Goal: Find specific page/section: Find specific page/section

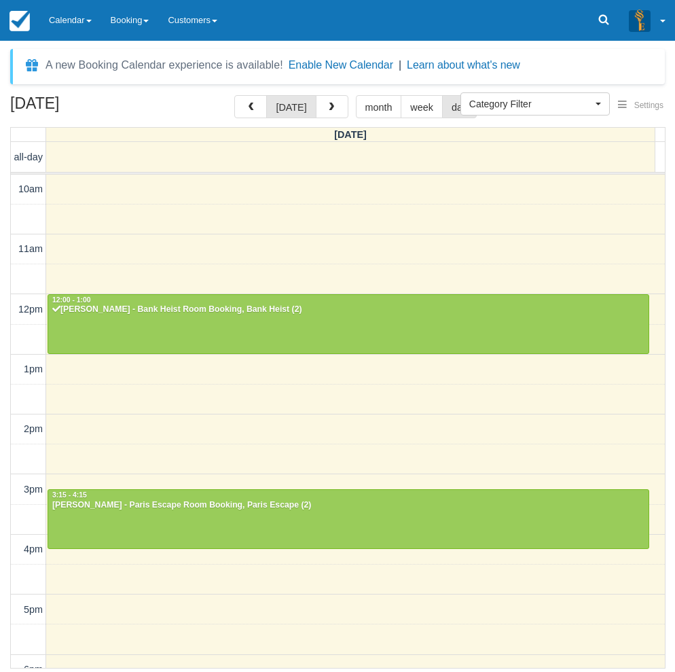
select select
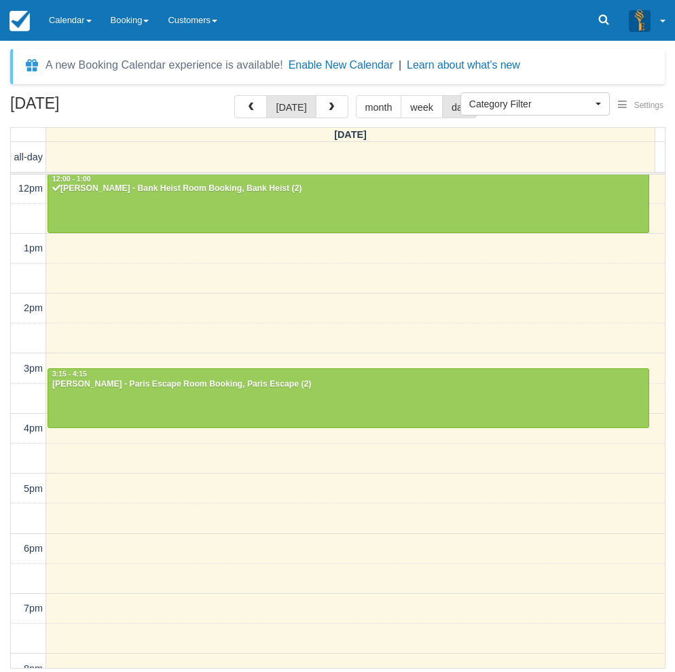
drag, startPoint x: 88, startPoint y: 33, endPoint x: 99, endPoint y: 112, distance: 80.2
click at [88, 33] on link "Calendar" at bounding box center [70, 20] width 62 height 41
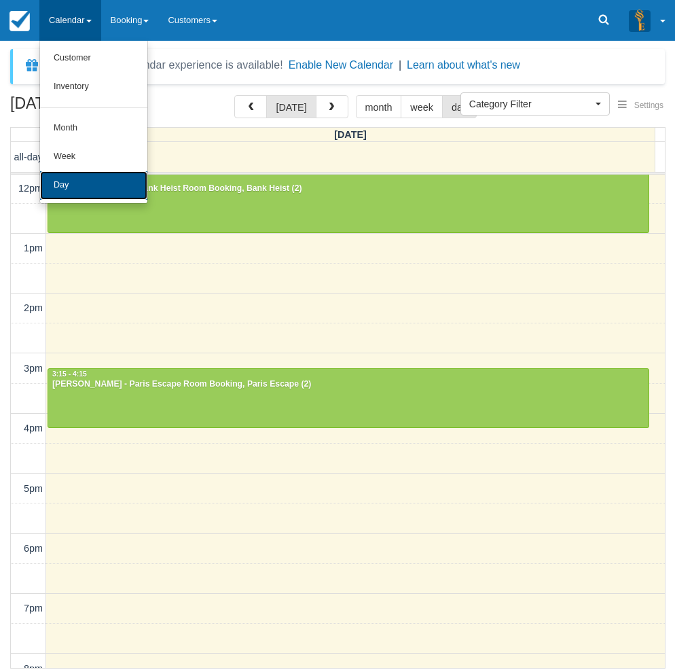
click at [94, 185] on link "Day" at bounding box center [93, 185] width 107 height 29
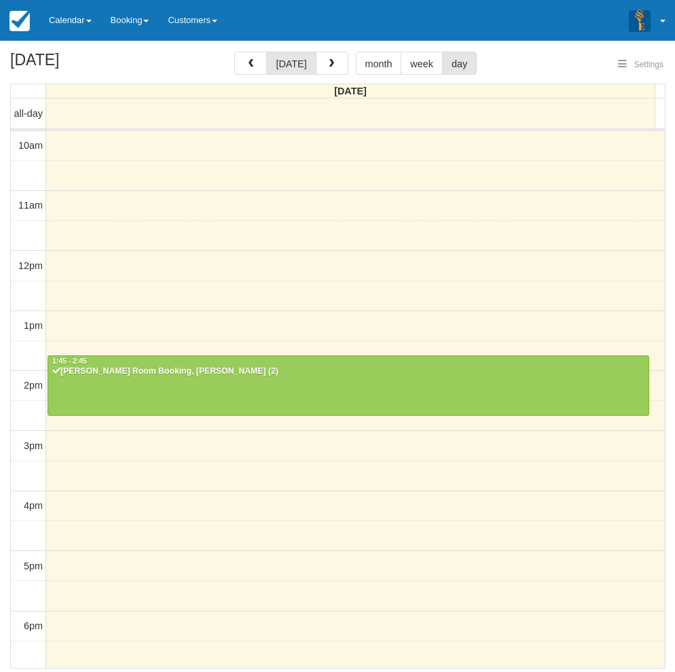
select select
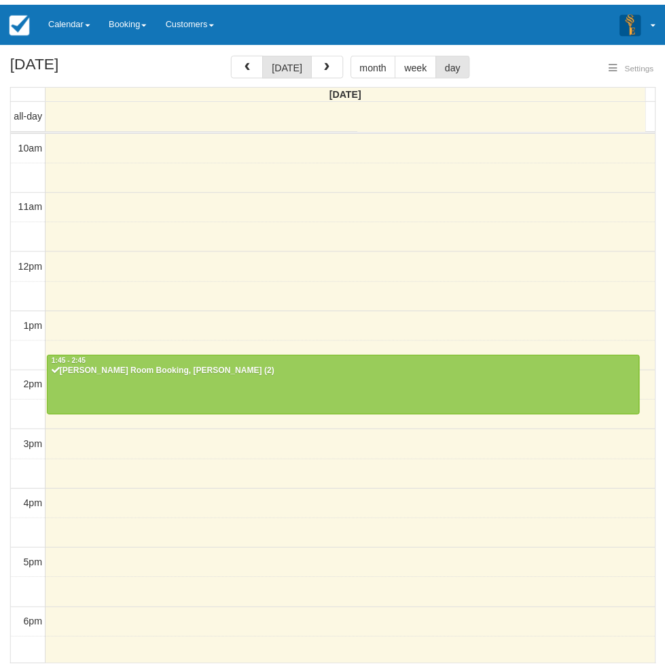
scroll to position [181, 0]
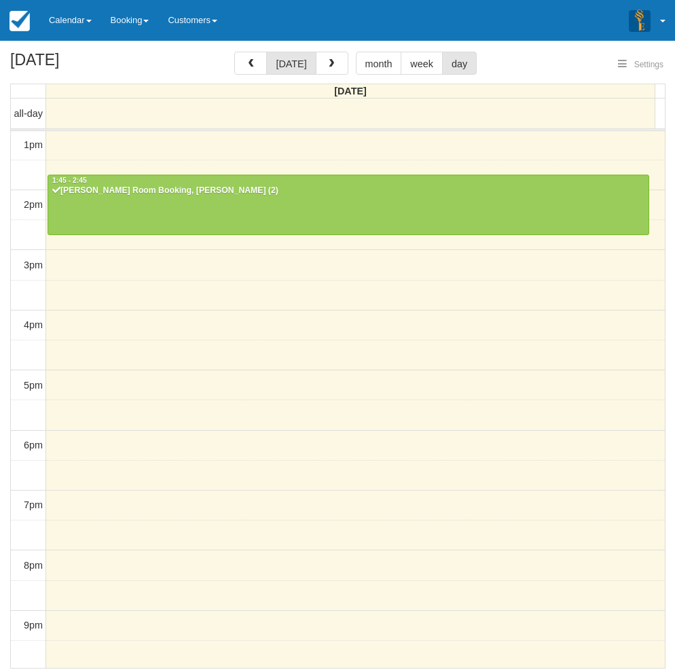
select select
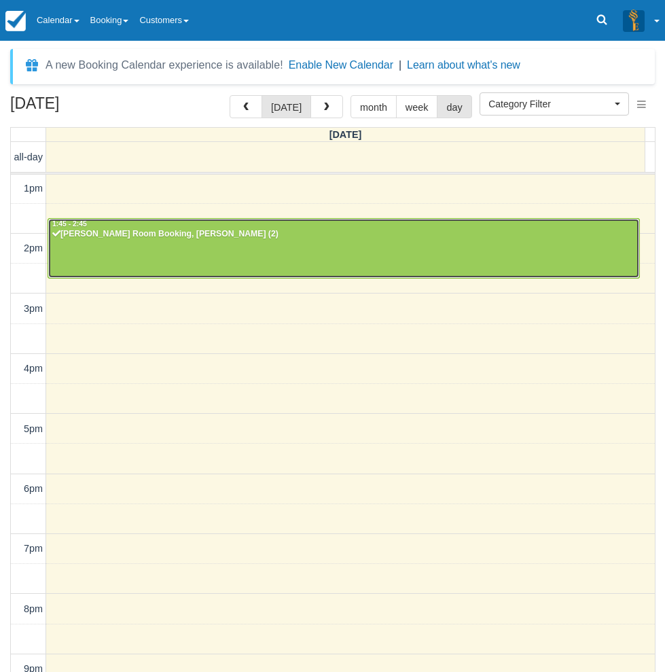
click at [191, 219] on div at bounding box center [343, 248] width 591 height 58
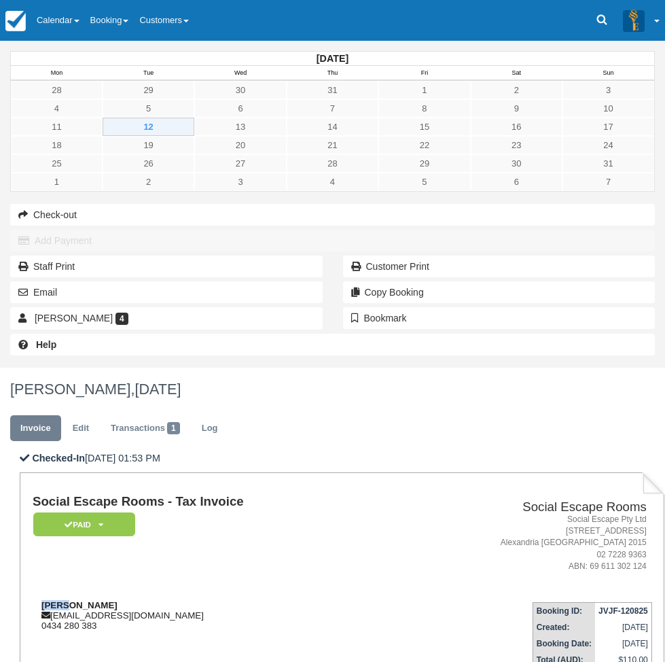
drag, startPoint x: 226, startPoint y: 279, endPoint x: 213, endPoint y: 279, distance: 12.9
click at [213, 600] on div "Kevin cpox09@yahoo.com 0434 280 383" at bounding box center [210, 615] width 355 height 31
copy strong "Kevin"
